Goal: Navigation & Orientation: Find specific page/section

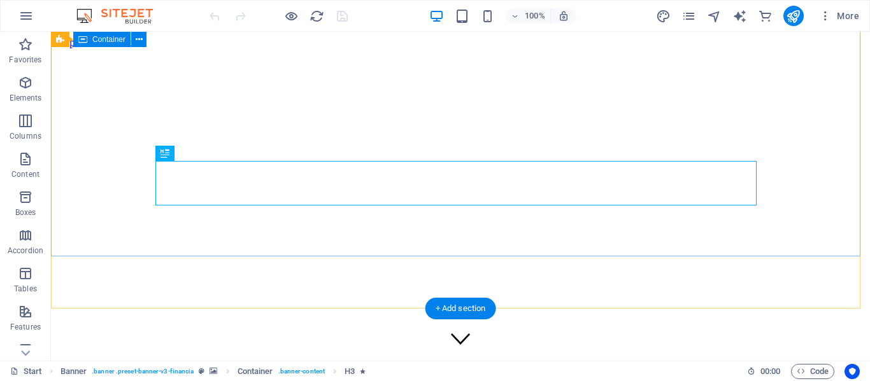
scroll to position [127, 0]
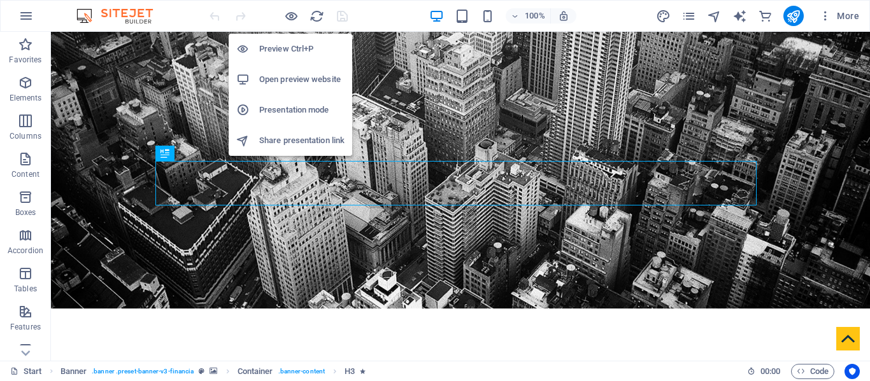
click at [273, 106] on h6 "Presentation mode" at bounding box center [301, 110] width 85 height 15
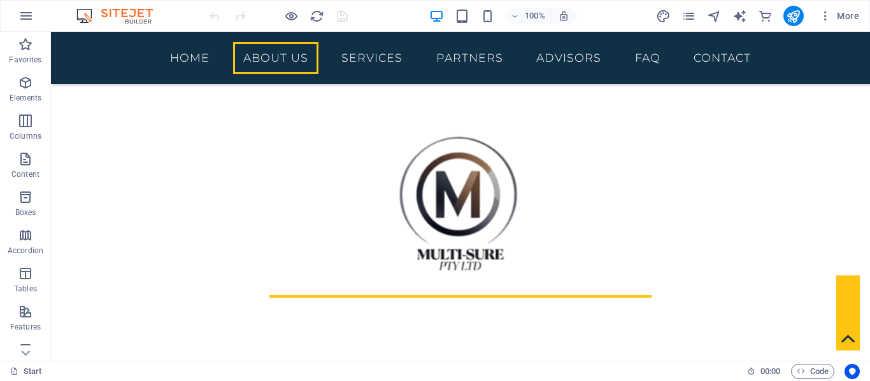
scroll to position [0, 0]
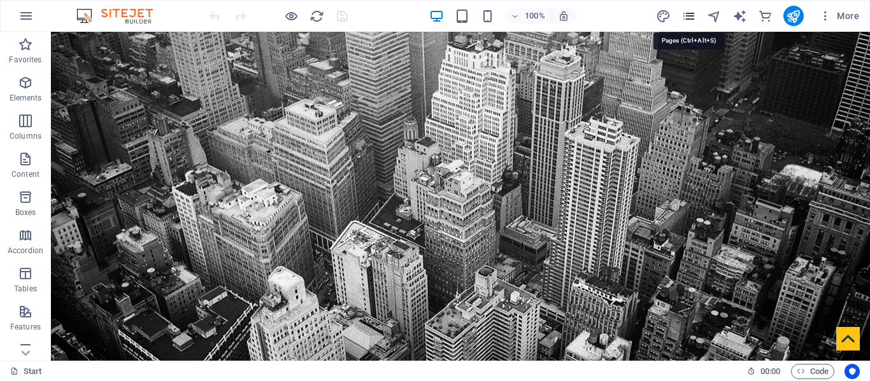
click at [688, 18] on icon "pages" at bounding box center [688, 16] width 15 height 15
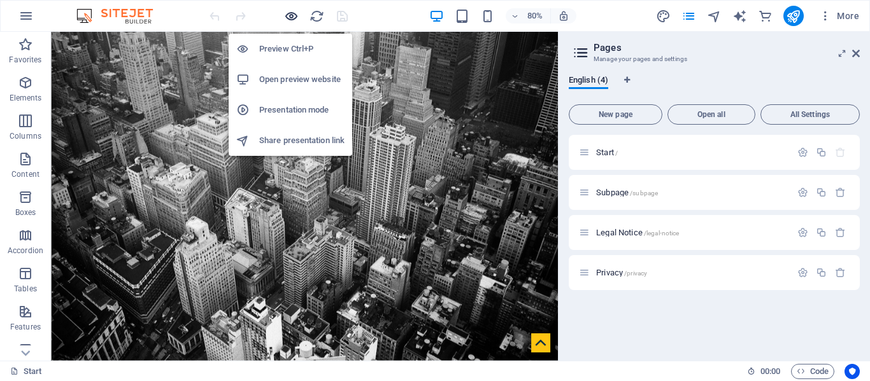
click at [286, 18] on icon "button" at bounding box center [291, 16] width 15 height 15
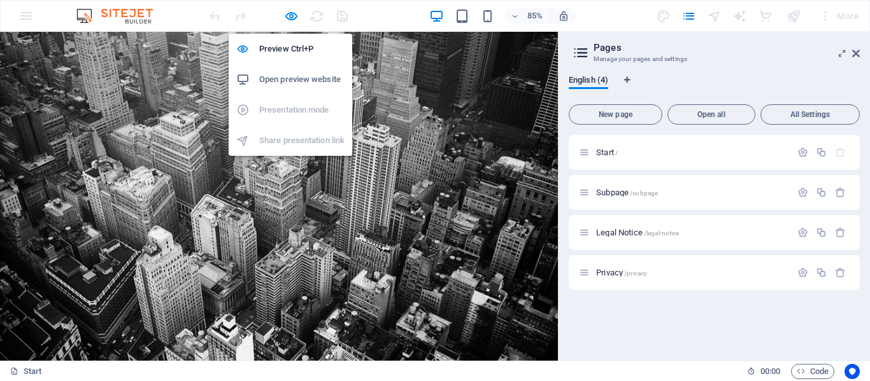
click at [294, 142] on ul "Preview Ctrl+P Open preview website Presentation mode Share presentation link" at bounding box center [291, 95] width 124 height 122
click at [304, 145] on ul "Preview Ctrl+P Open preview website Presentation mode Share presentation link" at bounding box center [291, 95] width 124 height 122
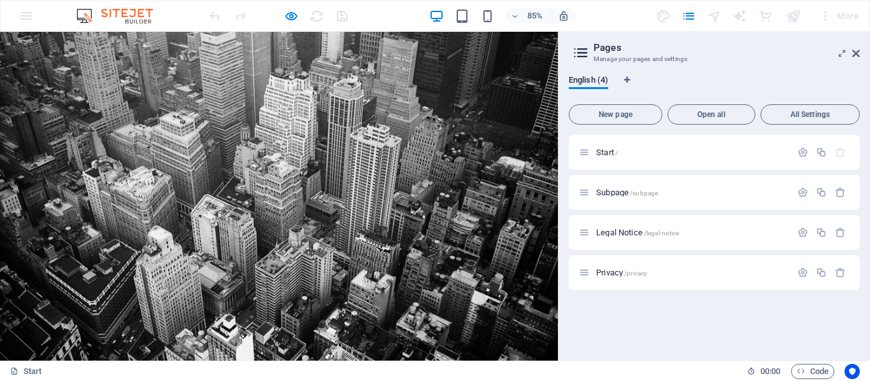
click at [24, 14] on div "85% More" at bounding box center [435, 16] width 868 height 31
drag, startPoint x: 853, startPoint y: 57, endPoint x: 851, endPoint y: 24, distance: 33.8
click at [853, 57] on icon at bounding box center [856, 53] width 8 height 10
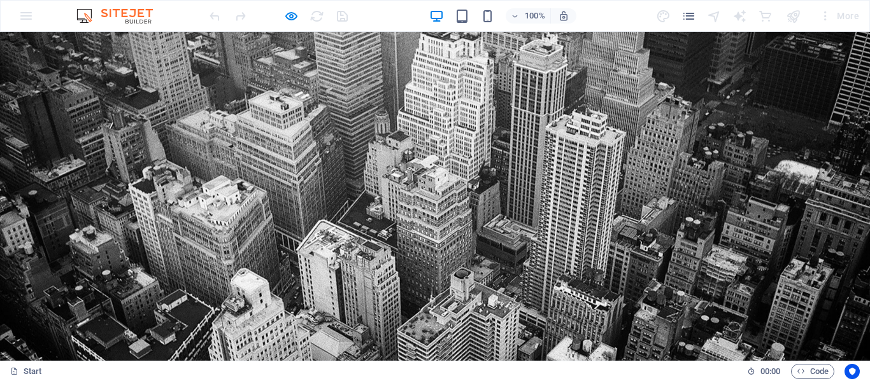
click at [30, 21] on div "100% More" at bounding box center [435, 16] width 868 height 31
drag, startPoint x: 23, startPoint y: 18, endPoint x: 168, endPoint y: 15, distance: 145.2
click at [25, 18] on div "100% More" at bounding box center [435, 16] width 868 height 31
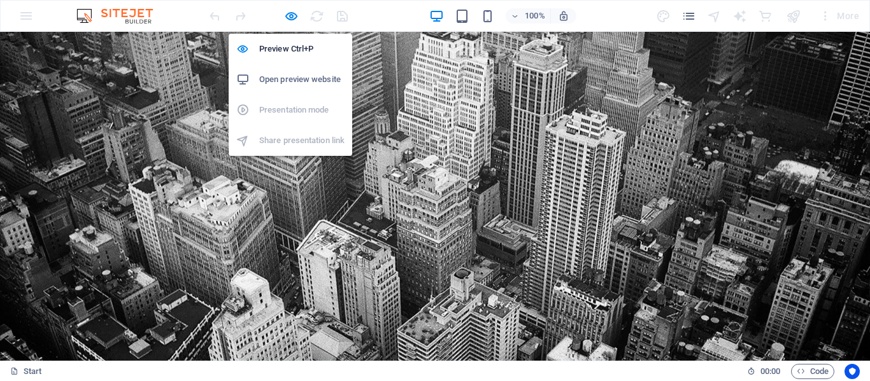
click at [285, 143] on ul "Preview Ctrl+P Open preview website Presentation mode Share presentation link" at bounding box center [291, 95] width 124 height 122
click at [288, 111] on ul "Preview Ctrl+P Open preview website Presentation mode Share presentation link" at bounding box center [291, 95] width 124 height 122
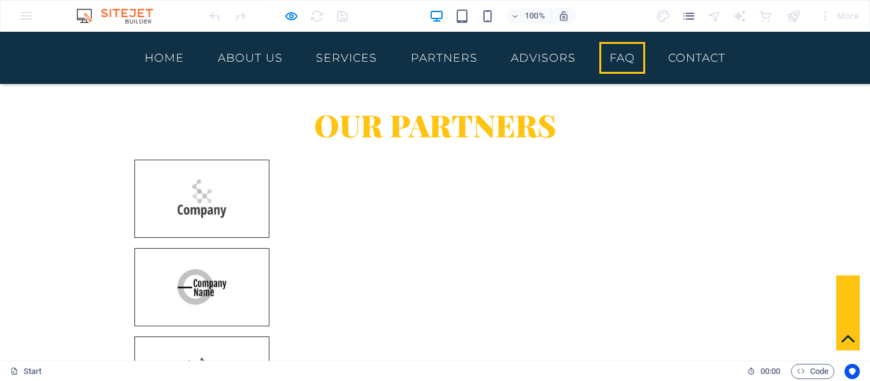
scroll to position [3617, 0]
